Goal: Task Accomplishment & Management: Manage account settings

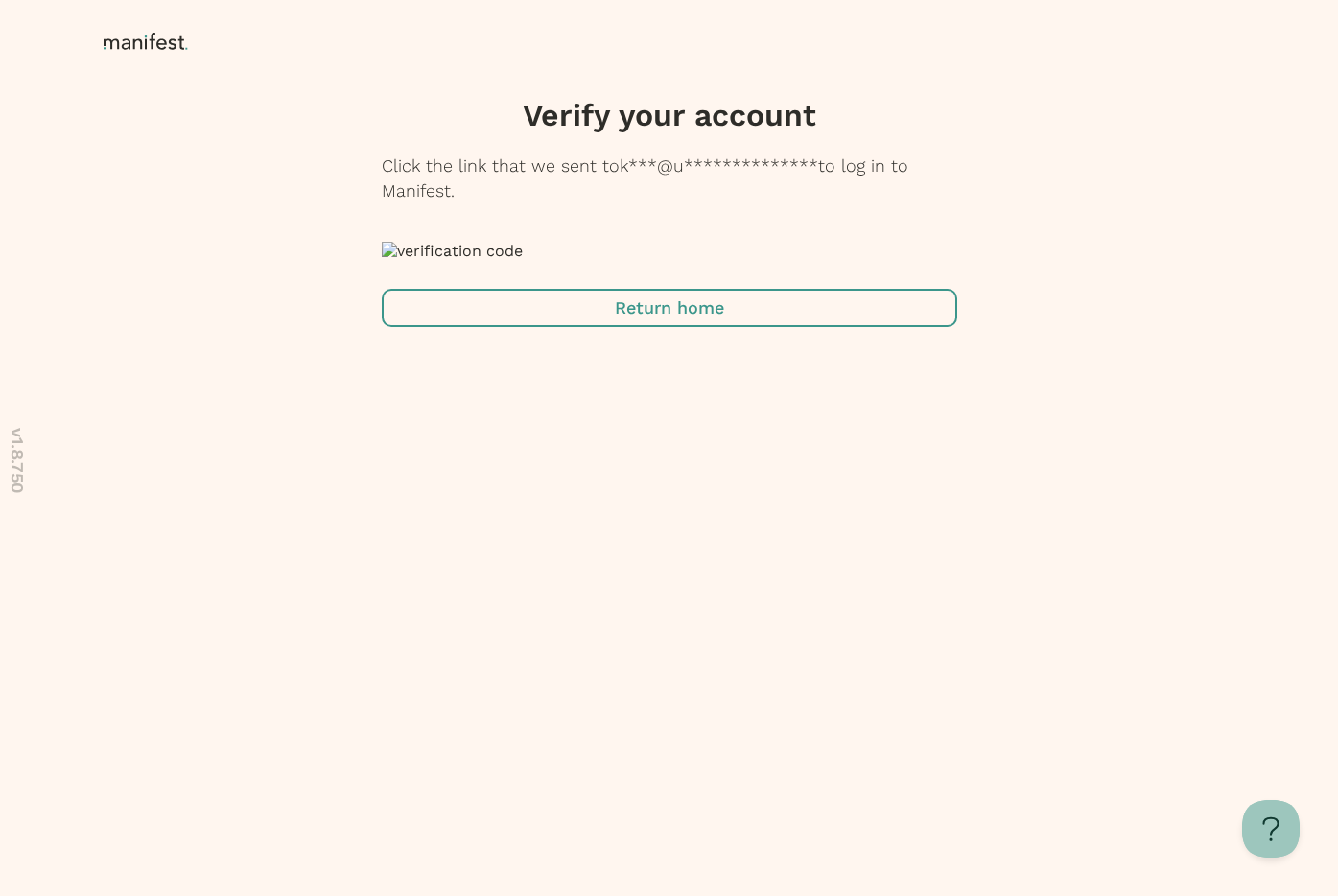
click at [118, 39] on icon at bounding box center [149, 42] width 91 height 19
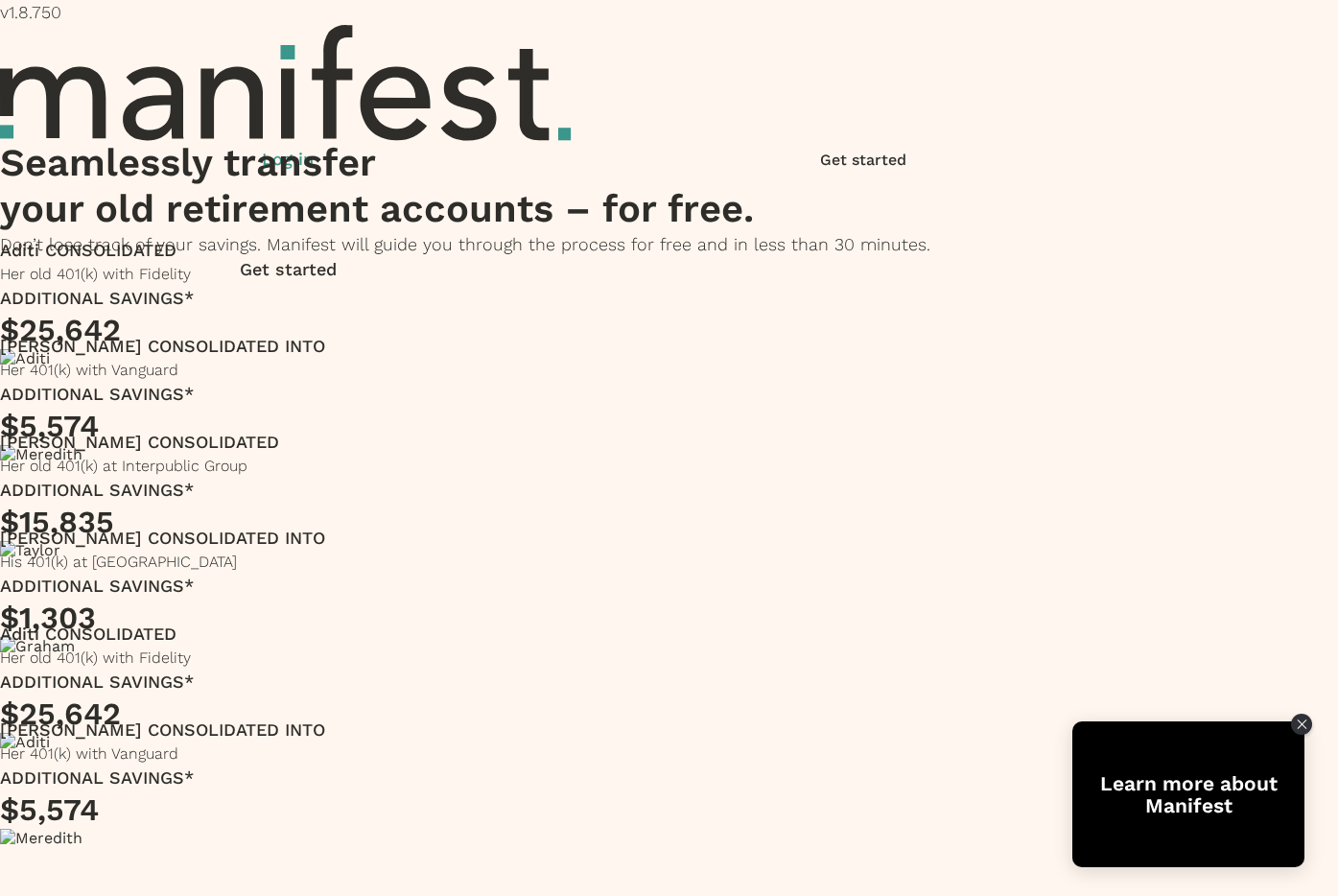
click at [576, 146] on p "Log in" at bounding box center [288, 158] width 576 height 25
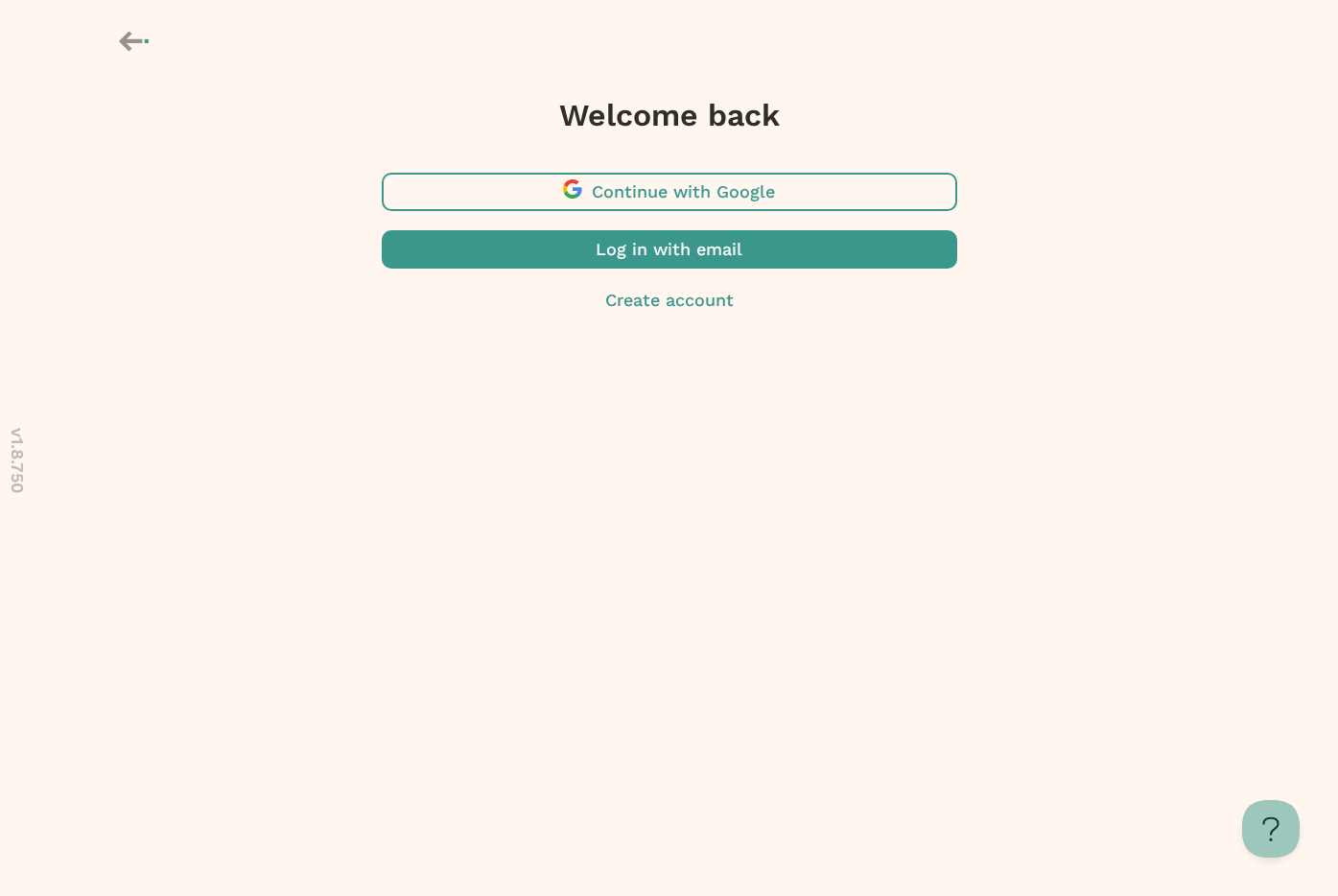
click at [706, 195] on span "button" at bounding box center [669, 192] width 576 height 39
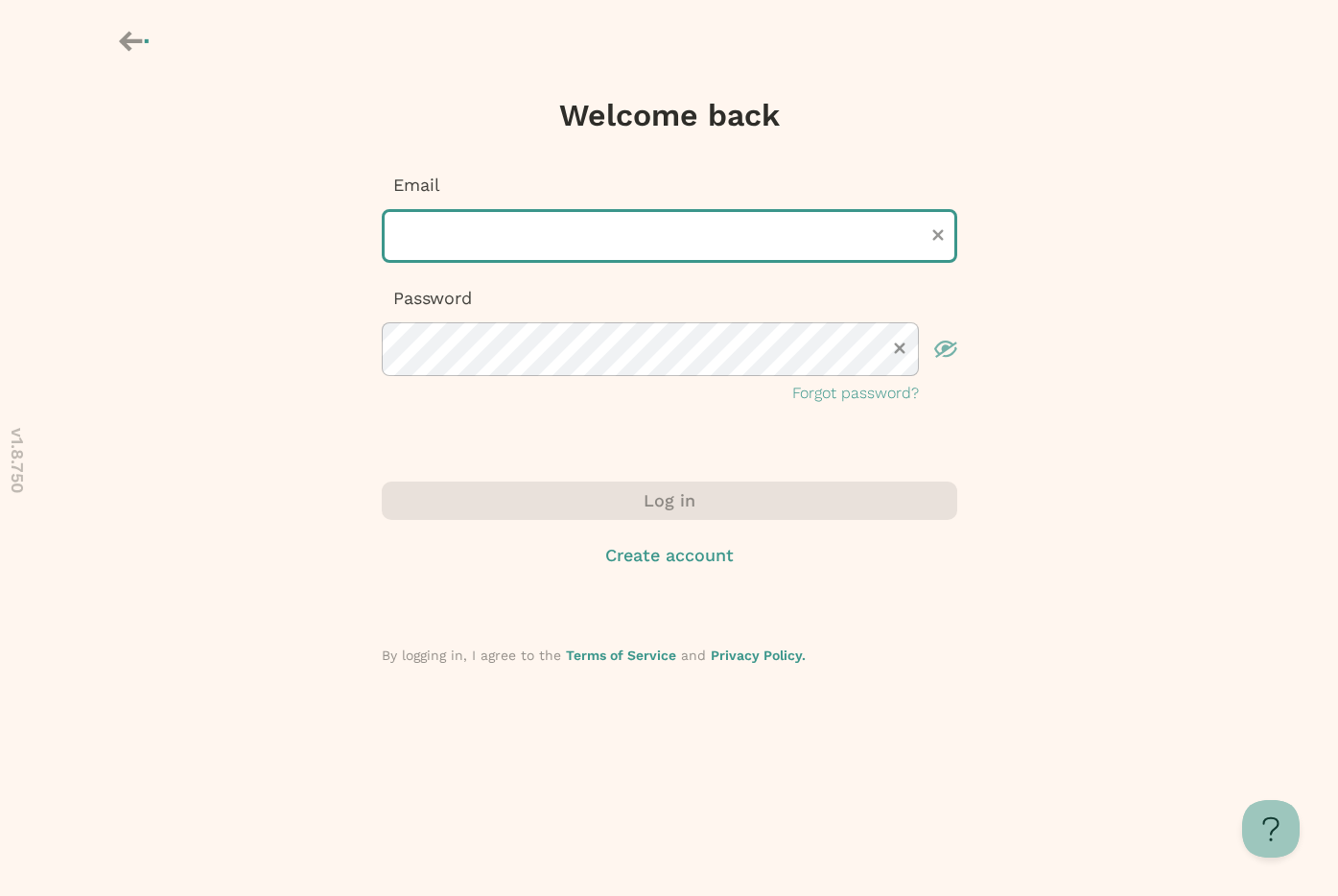
click at [625, 239] on input "text" at bounding box center [669, 235] width 576 height 53
type input "**********"
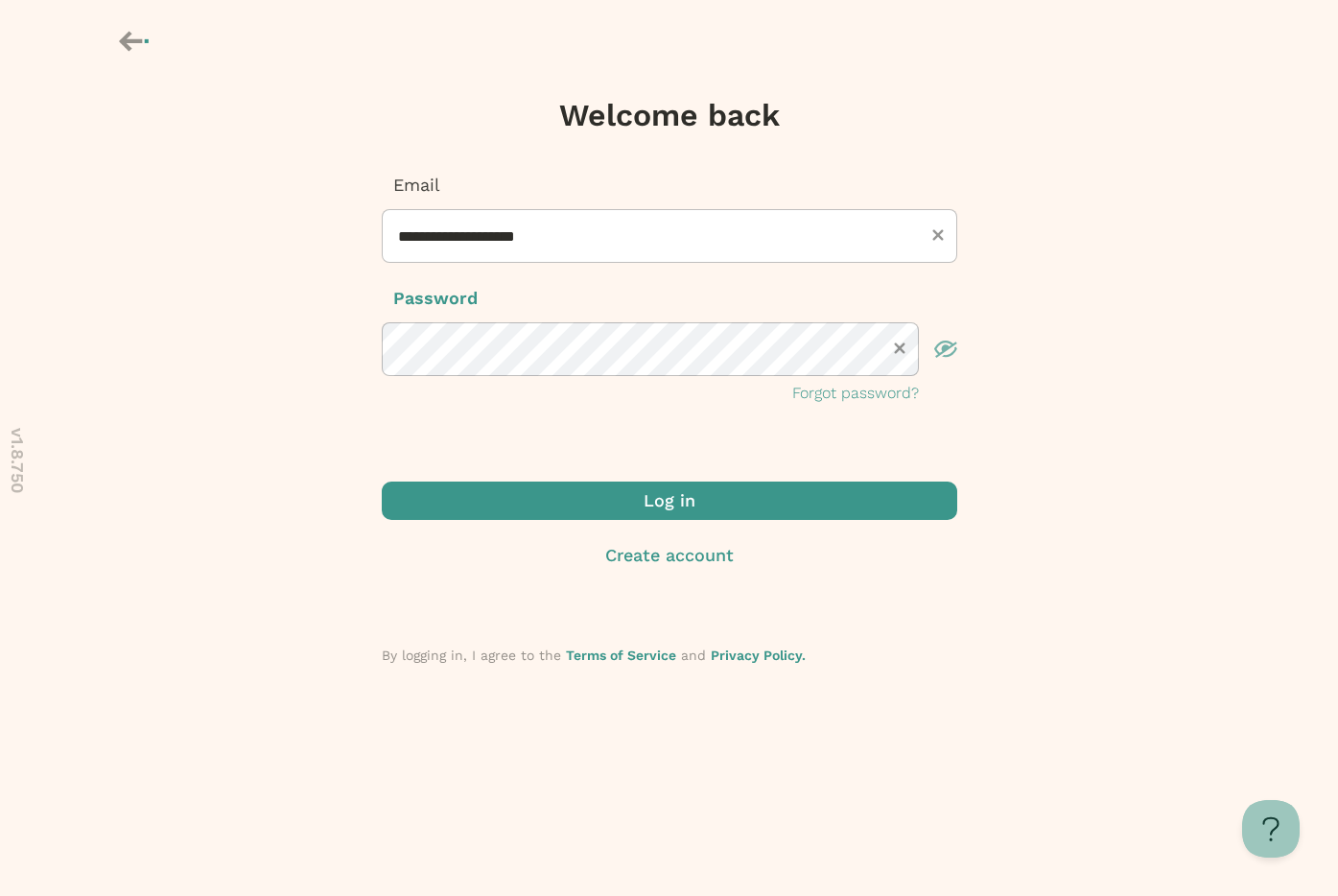
click at [583, 494] on span "submit" at bounding box center [669, 500] width 576 height 39
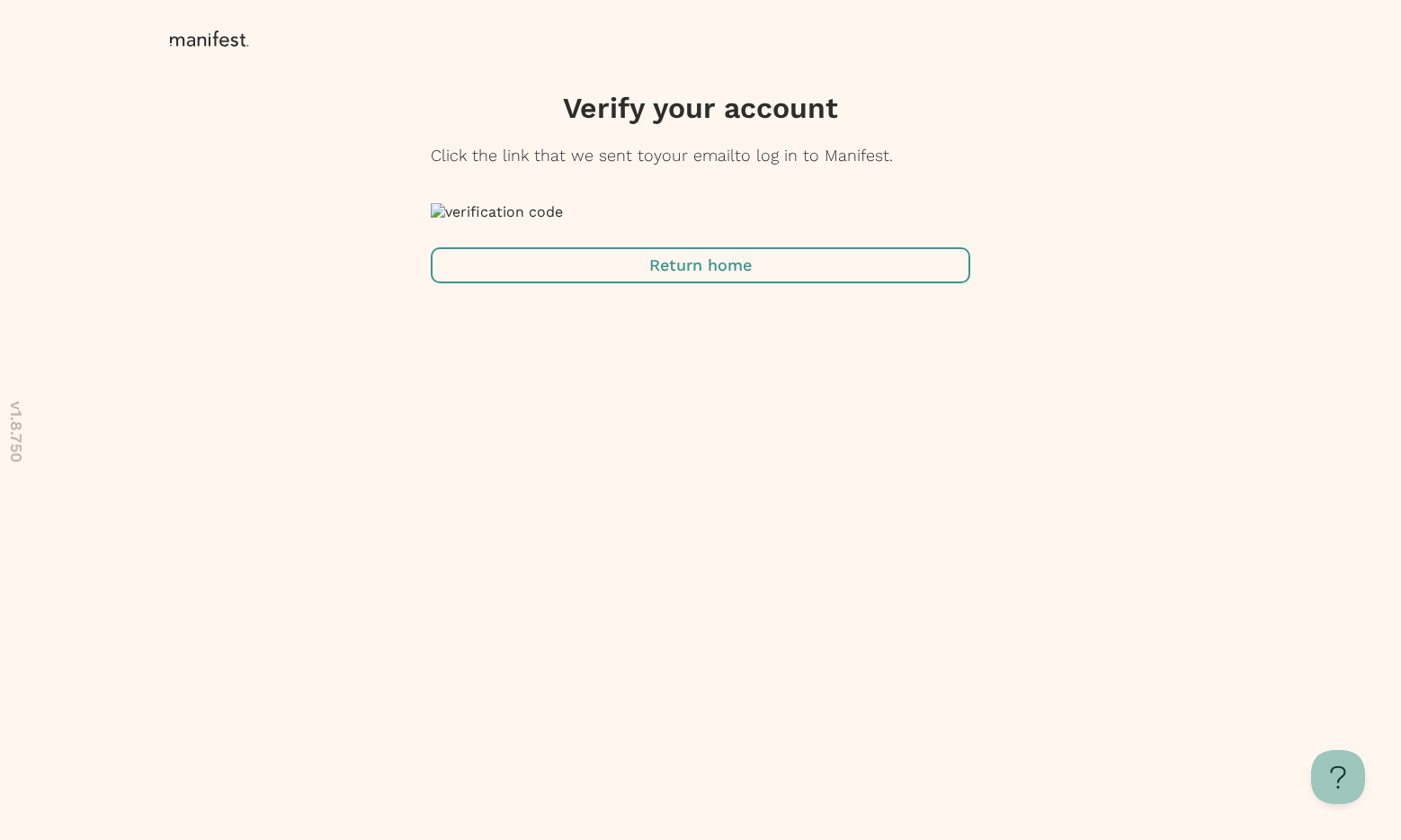
click at [198, 42] on icon at bounding box center [201, 41] width 8 height 10
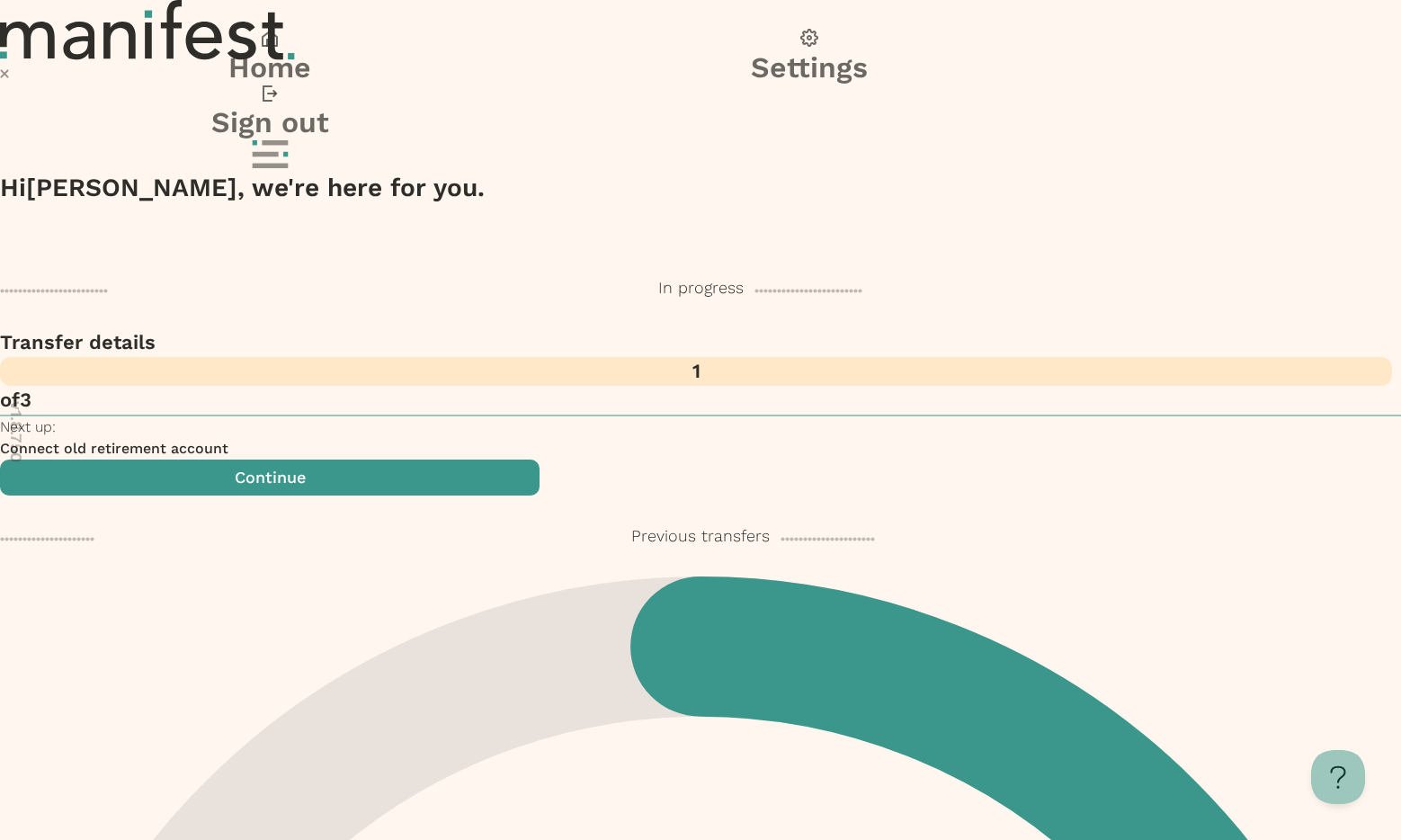
click at [1084, 140] on div at bounding box center [700, 156] width 1401 height 32
click at [1095, 140] on div at bounding box center [700, 156] width 1401 height 32
click at [287, 163] on rect at bounding box center [269, 165] width 36 height 5
click at [540, 140] on h3 "Sign out" at bounding box center [270, 121] width 540 height 36
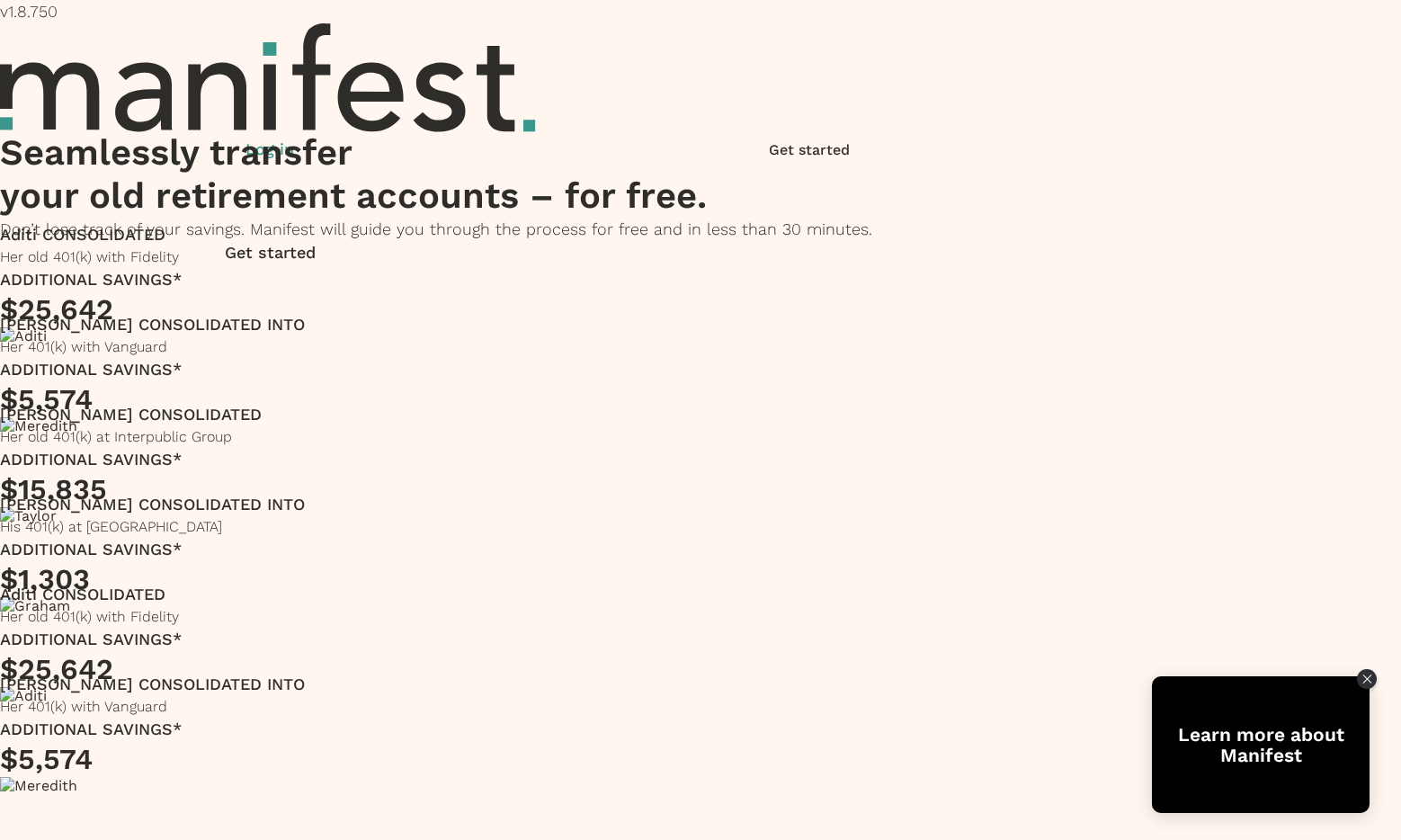
click at [540, 137] on p "Log in" at bounding box center [270, 148] width 540 height 23
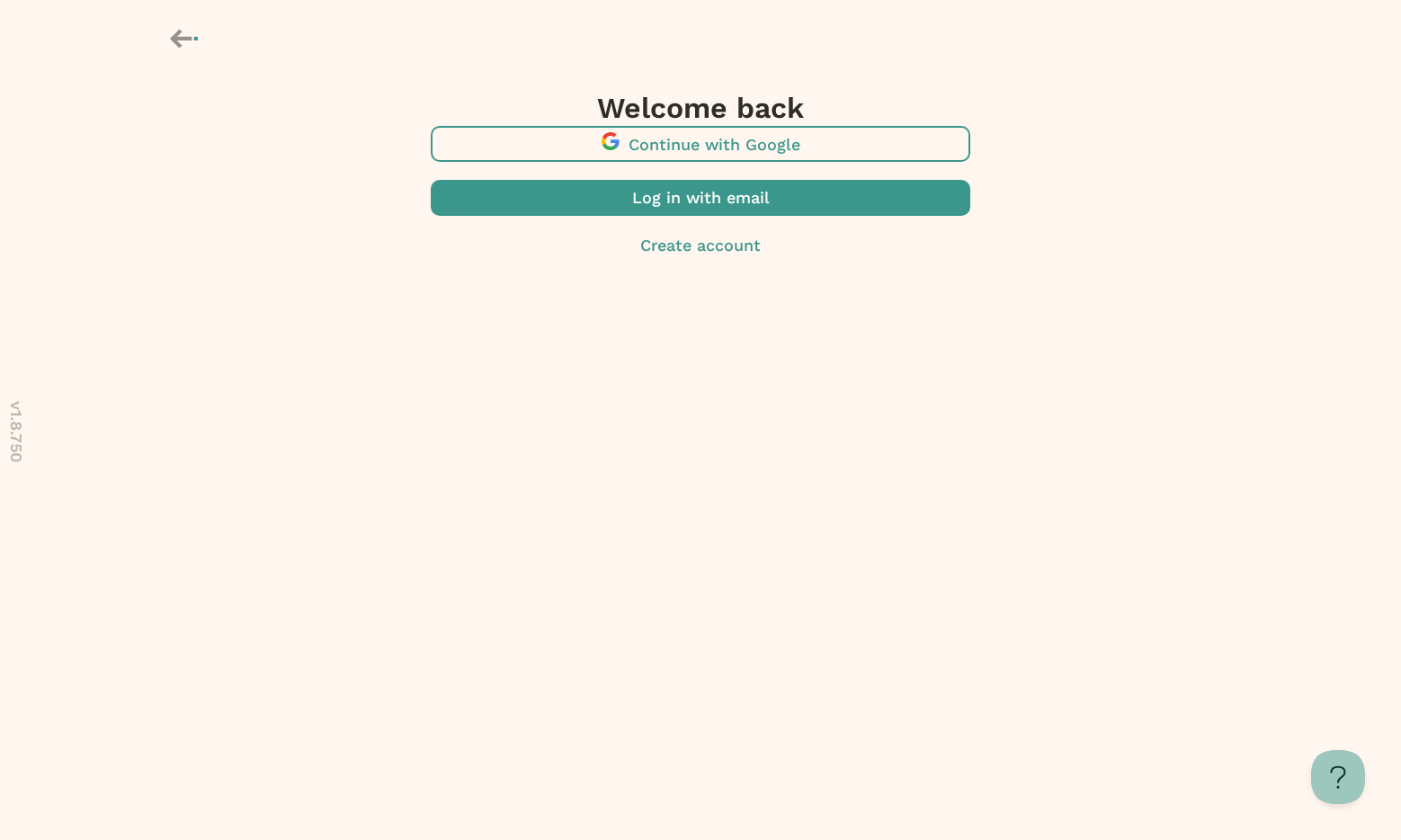
click at [622, 216] on span "button" at bounding box center [700, 197] width 540 height 36
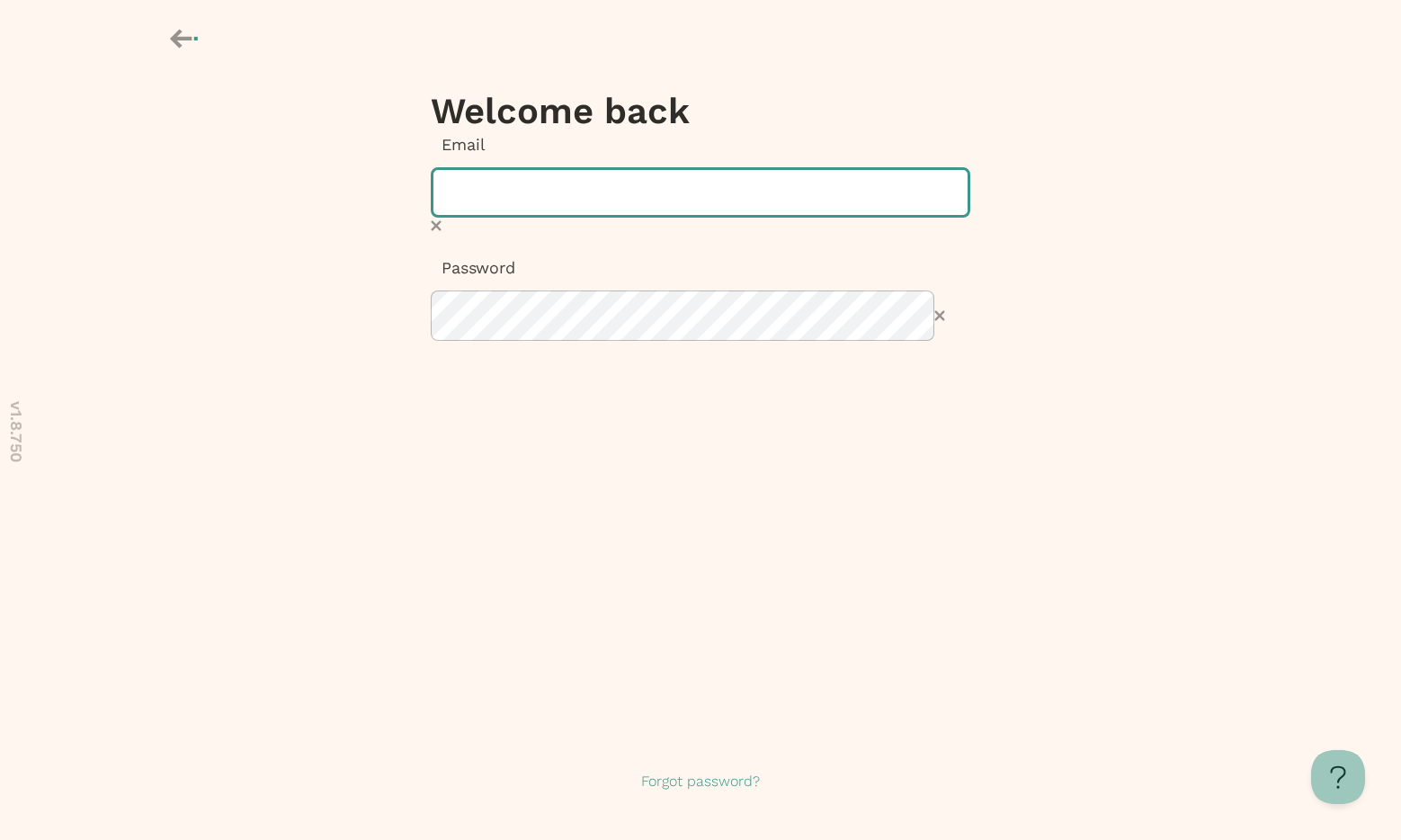
click at [640, 218] on input "text" at bounding box center [700, 192] width 540 height 50
type input "**********"
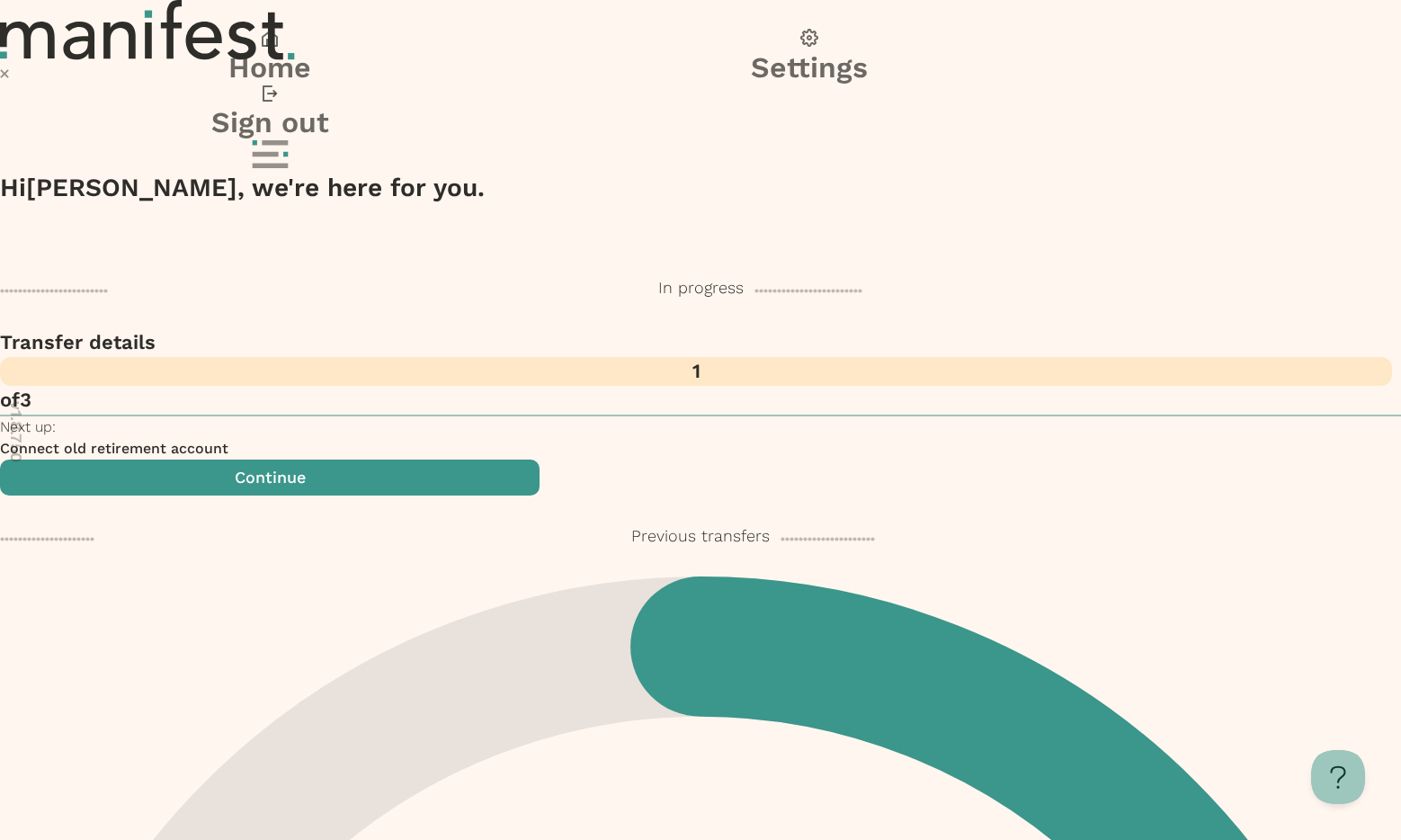
click at [290, 140] on icon at bounding box center [271, 154] width 41 height 28
click at [540, 140] on button "Sign out" at bounding box center [270, 112] width 540 height 55
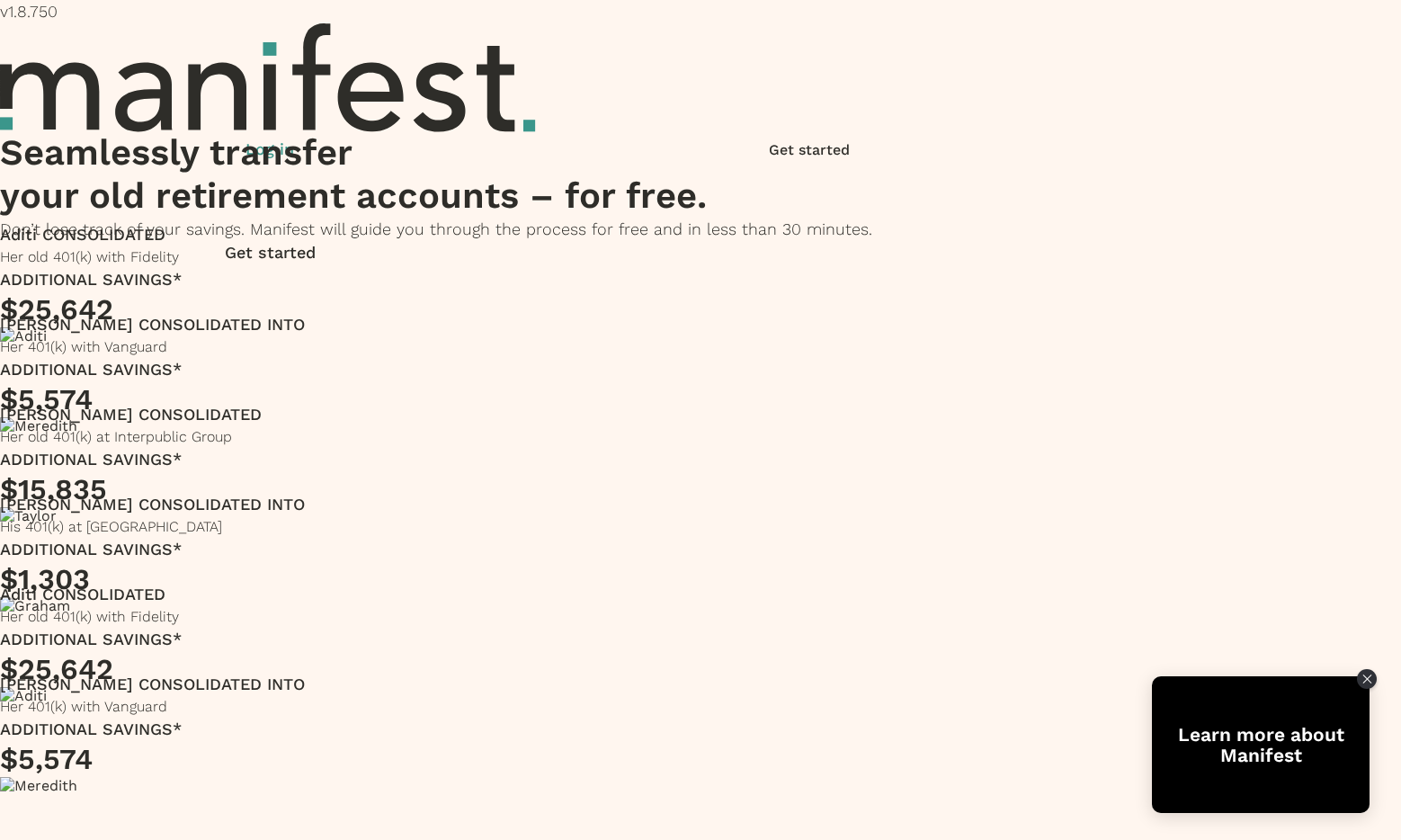
click at [1010, 137] on div "Log in Get started" at bounding box center [700, 156] width 1401 height 38
click at [540, 137] on p "Log in" at bounding box center [270, 148] width 540 height 23
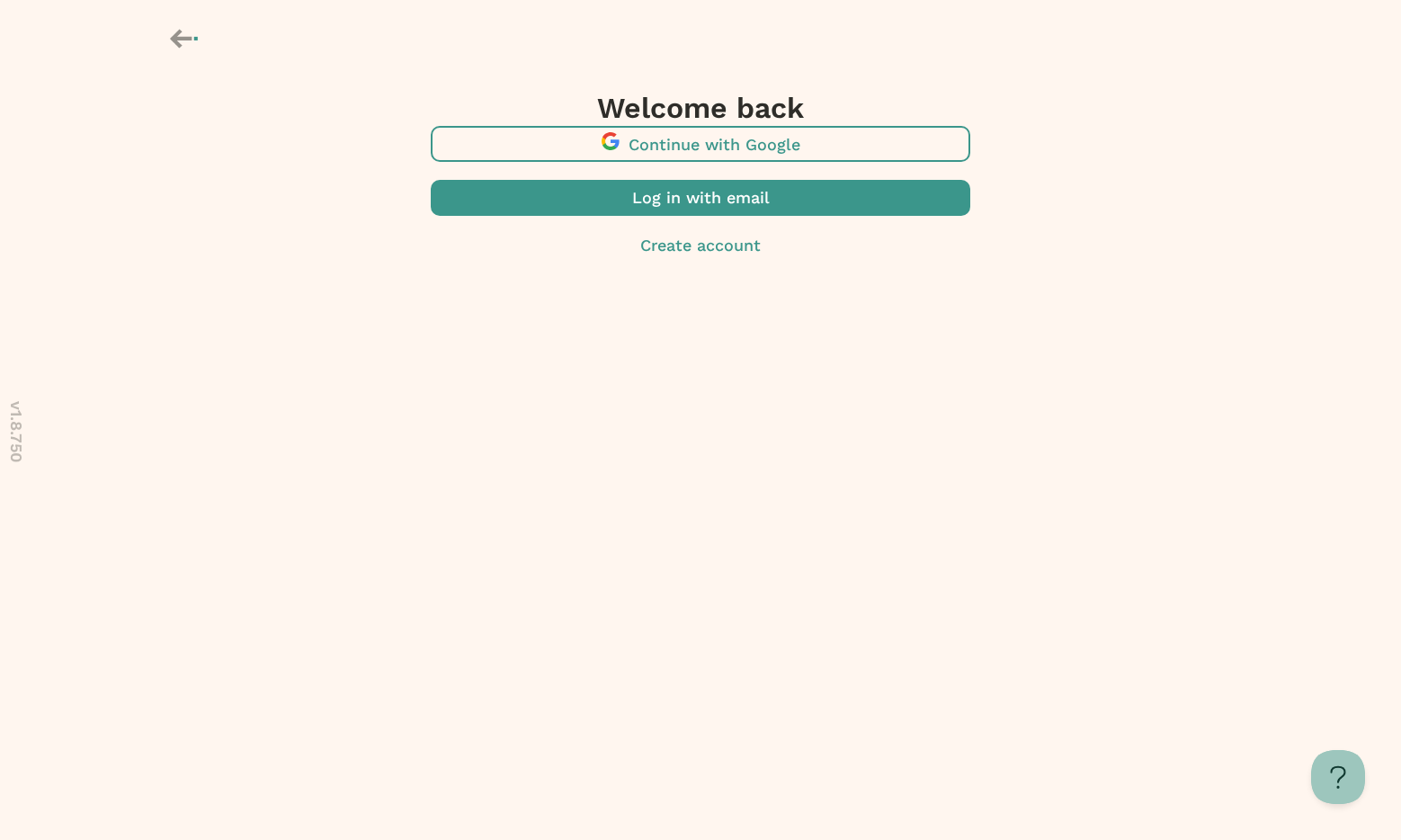
click at [676, 162] on span "button" at bounding box center [700, 144] width 540 height 36
click at [185, 24] on icon at bounding box center [185, 38] width 32 height 31
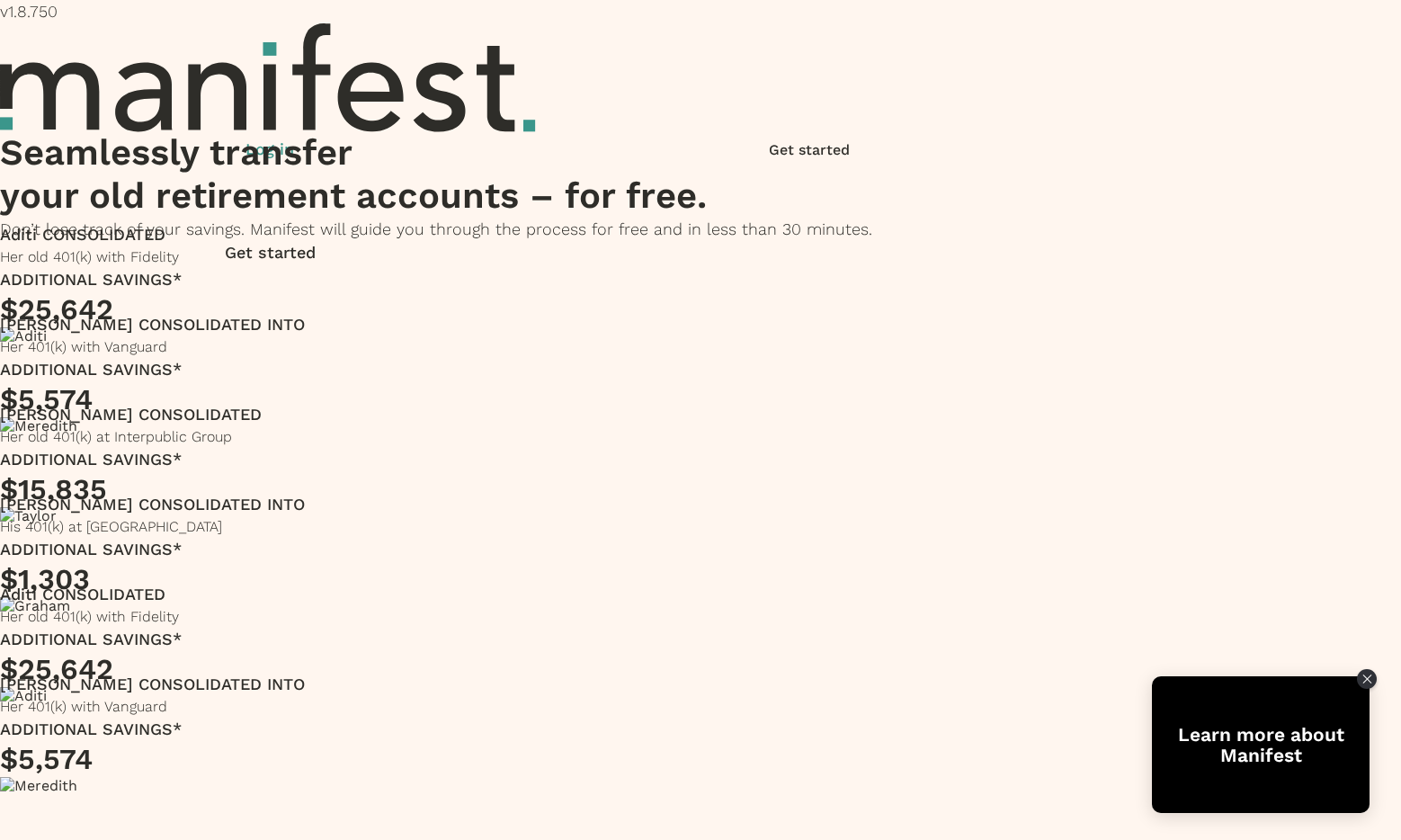
click at [540, 137] on p "Log in" at bounding box center [270, 148] width 540 height 23
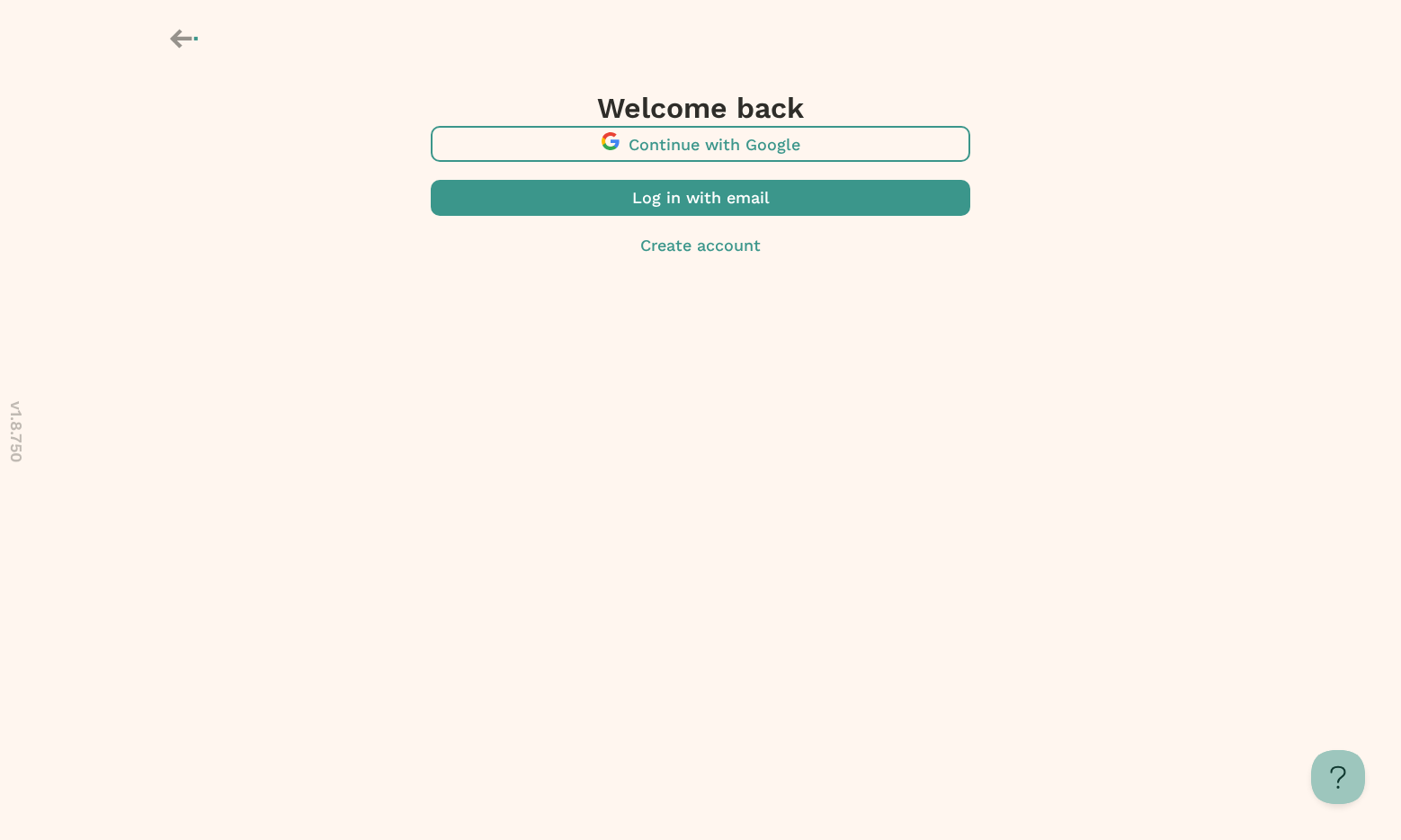
click at [635, 162] on span "button" at bounding box center [700, 144] width 540 height 36
click at [197, 35] on icon at bounding box center [185, 38] width 32 height 31
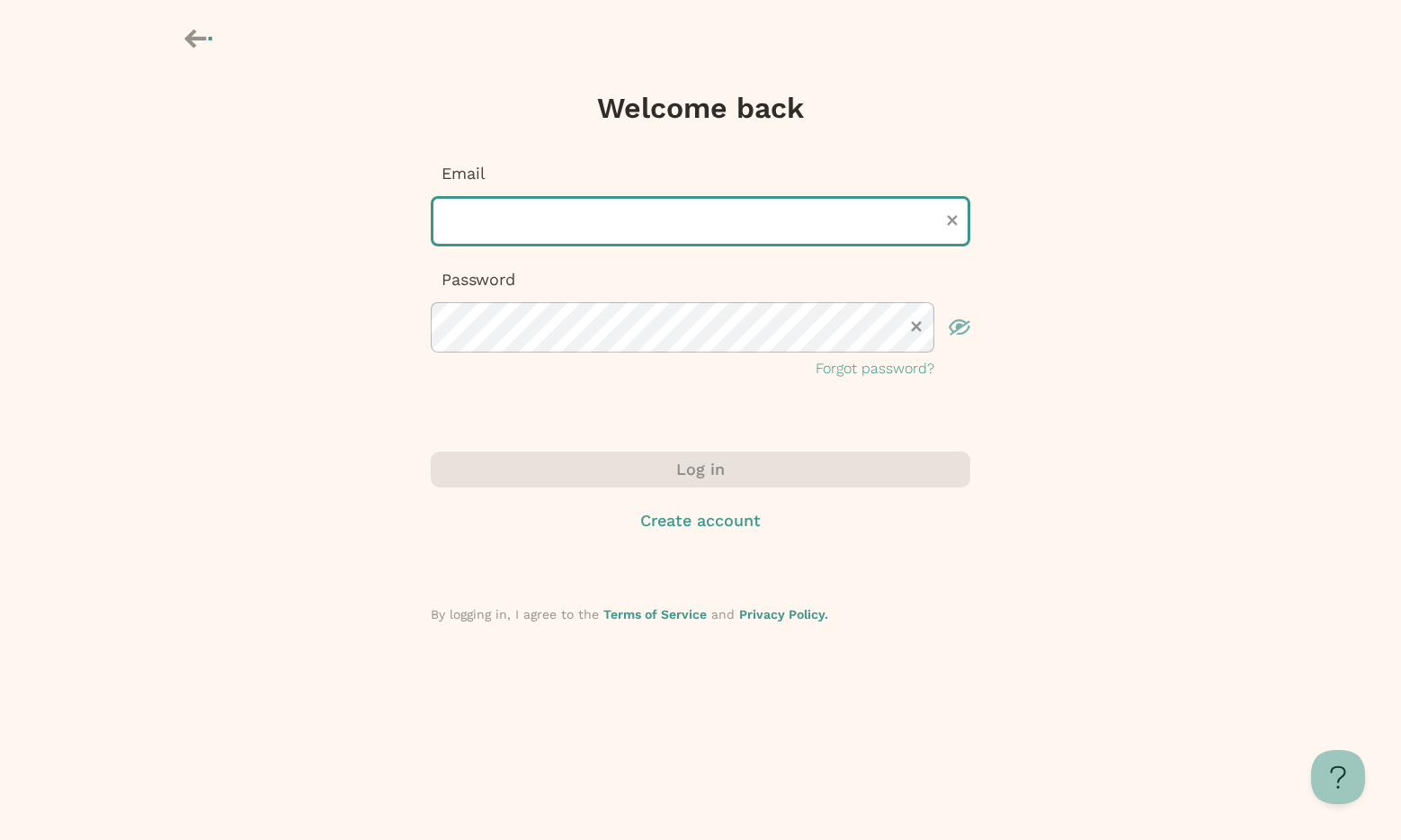
click at [659, 197] on input "text" at bounding box center [700, 221] width 540 height 50
type input "**********"
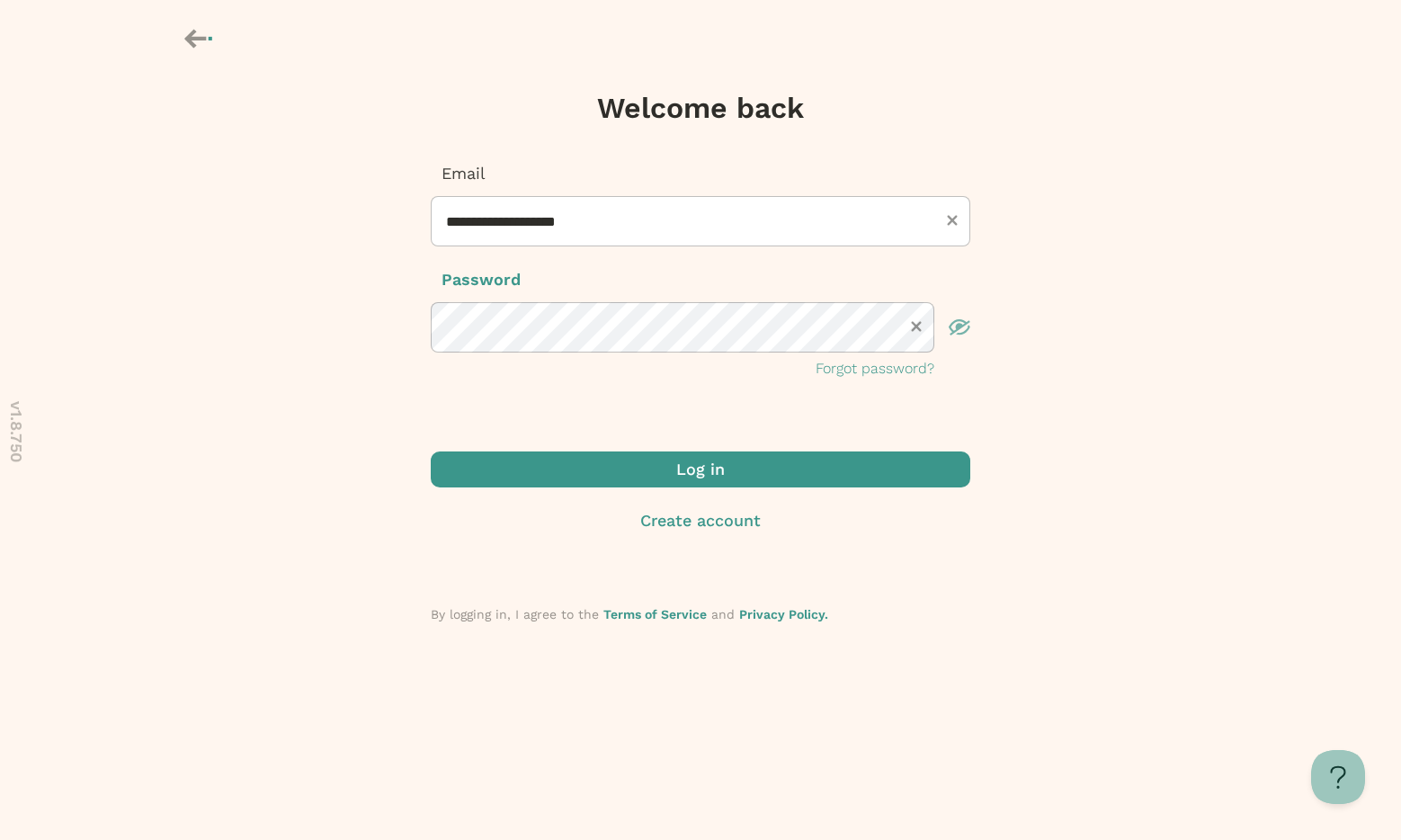
click at [543, 464] on span "submit" at bounding box center [700, 469] width 540 height 36
